Goal: Transaction & Acquisition: Purchase product/service

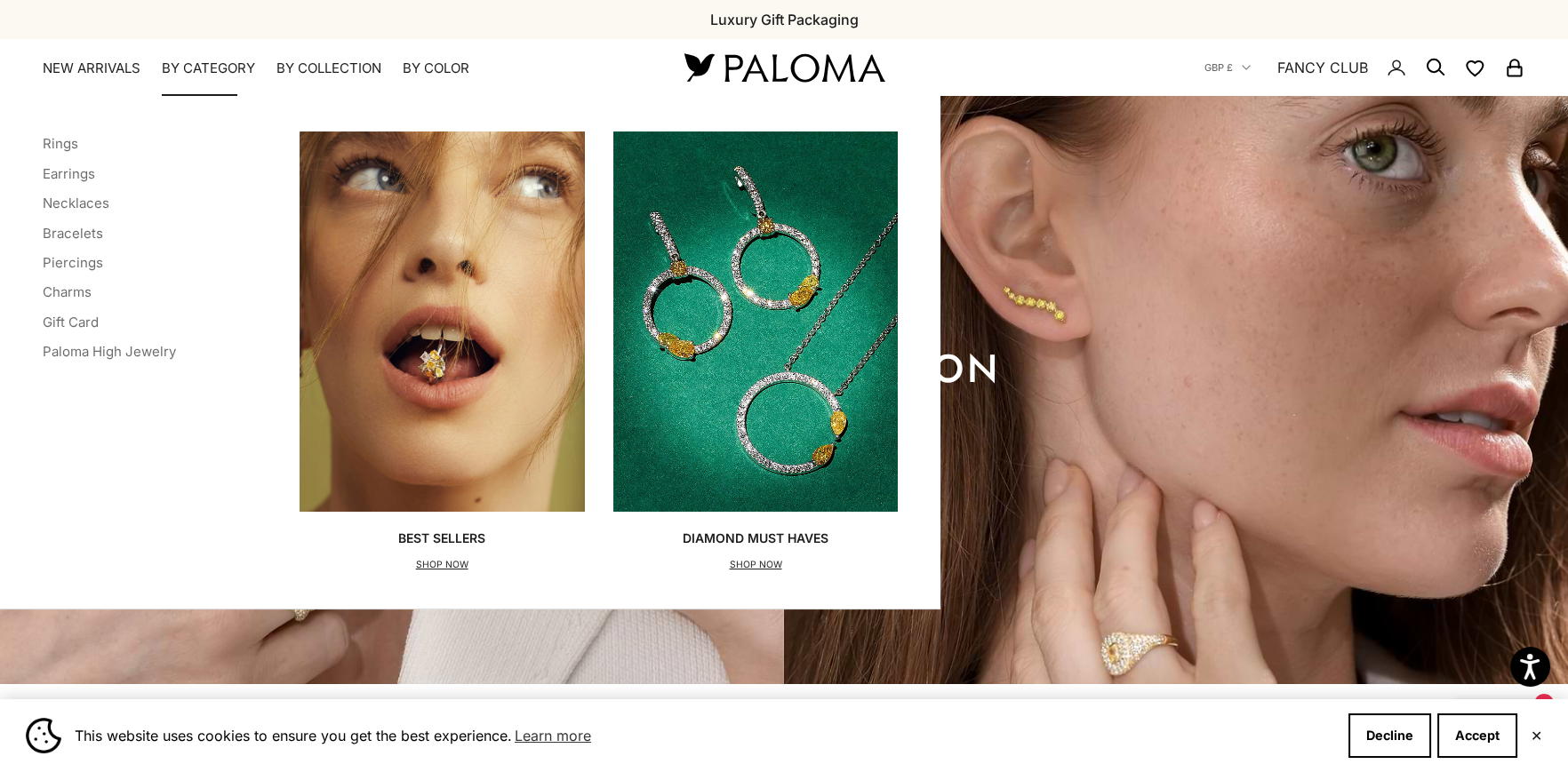
click at [766, 558] on p "SHOP NOW" at bounding box center [755, 565] width 146 height 18
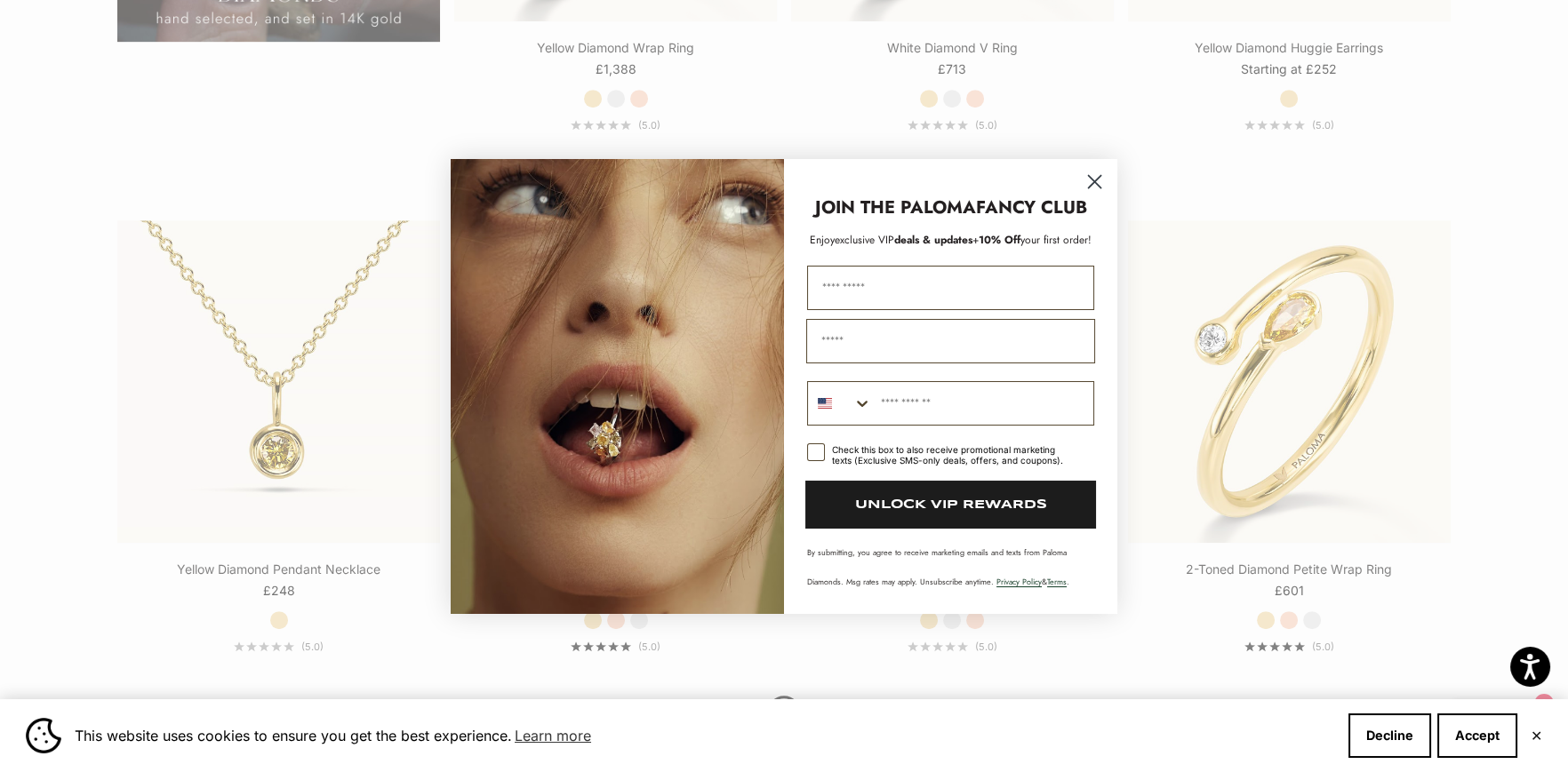
scroll to position [2051, 0]
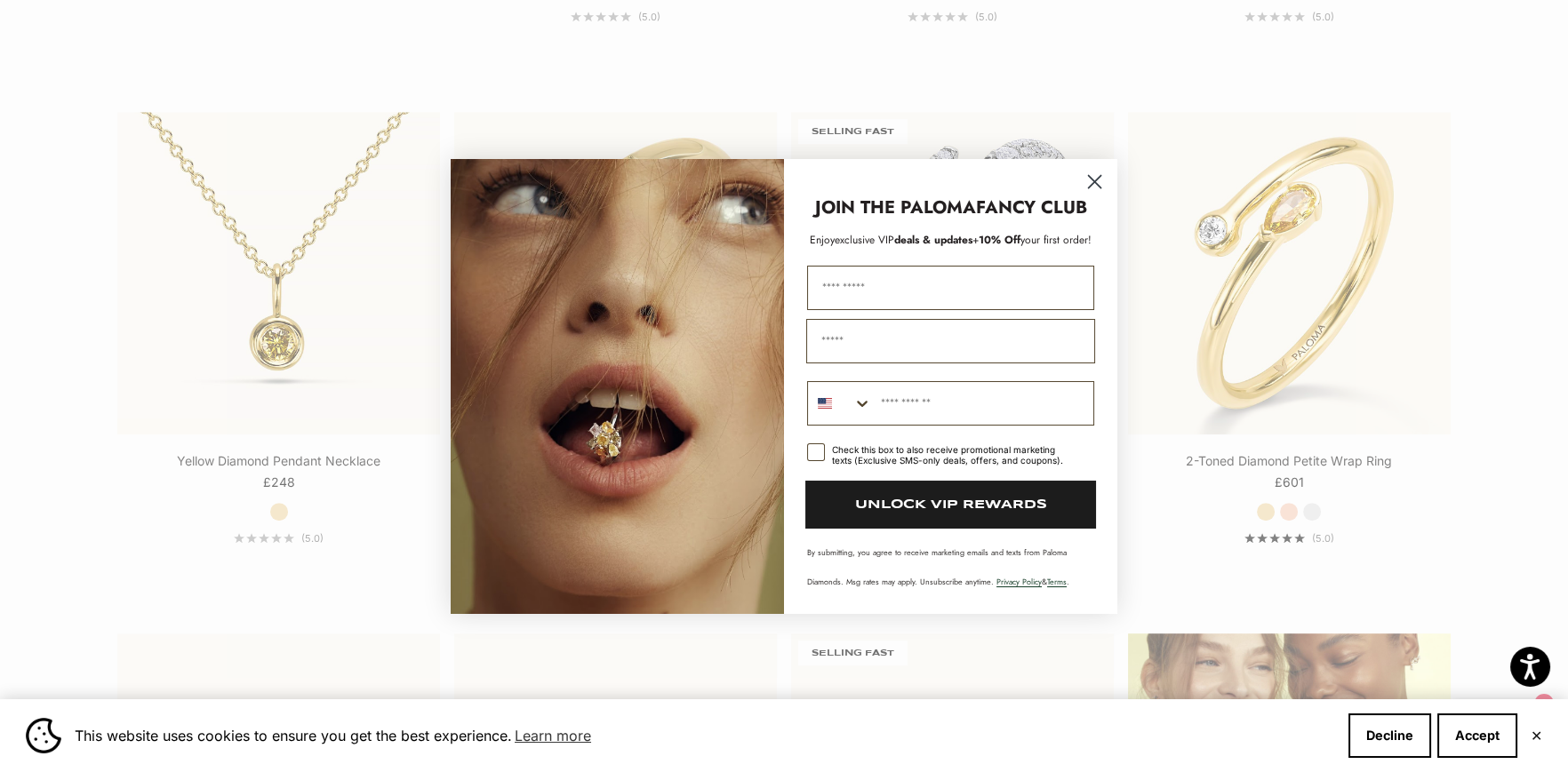
click at [1100, 175] on circle "Close dialog" at bounding box center [1095, 181] width 30 height 30
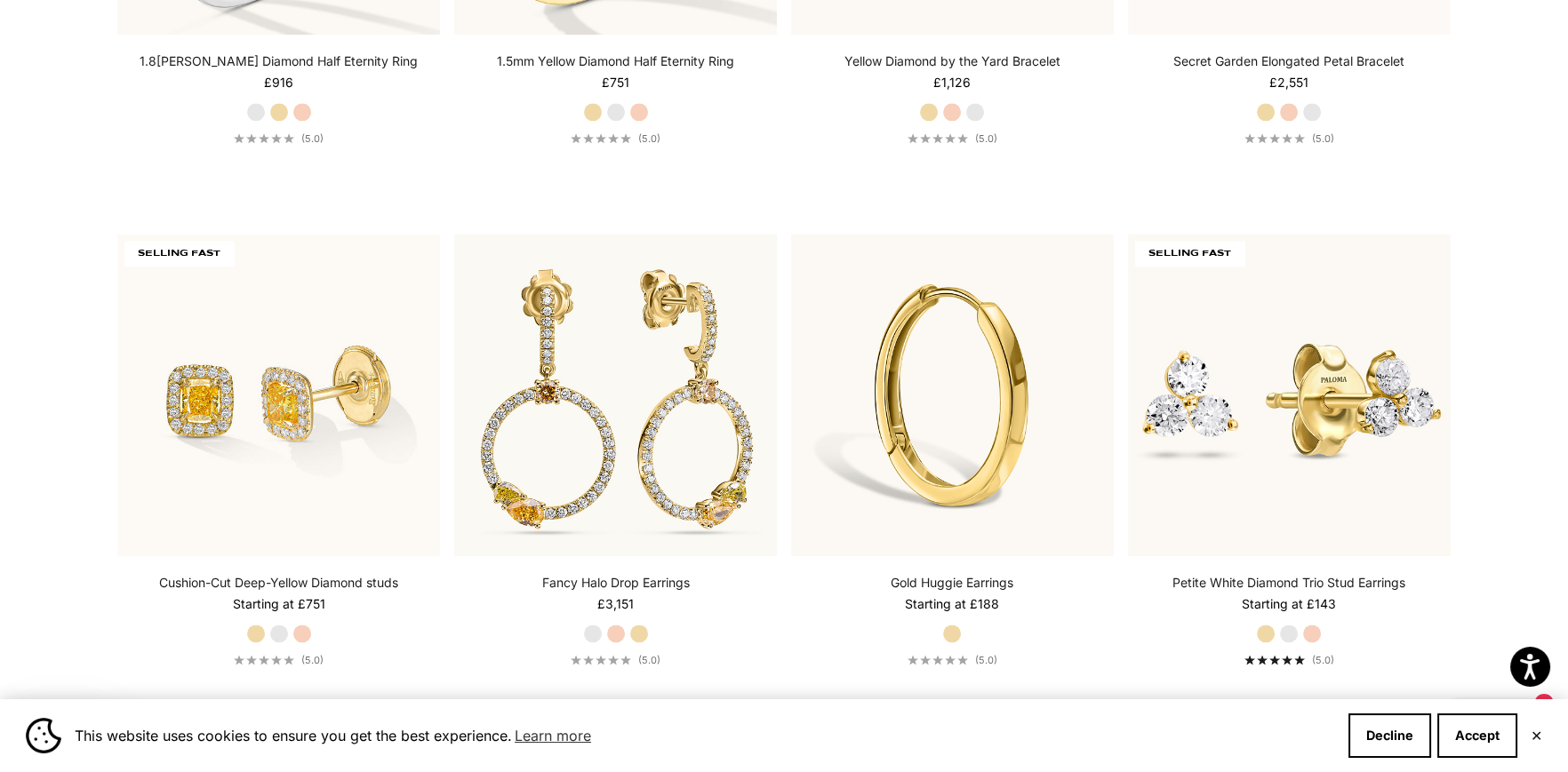
scroll to position [5094, 0]
